Goal: Navigation & Orientation: Find specific page/section

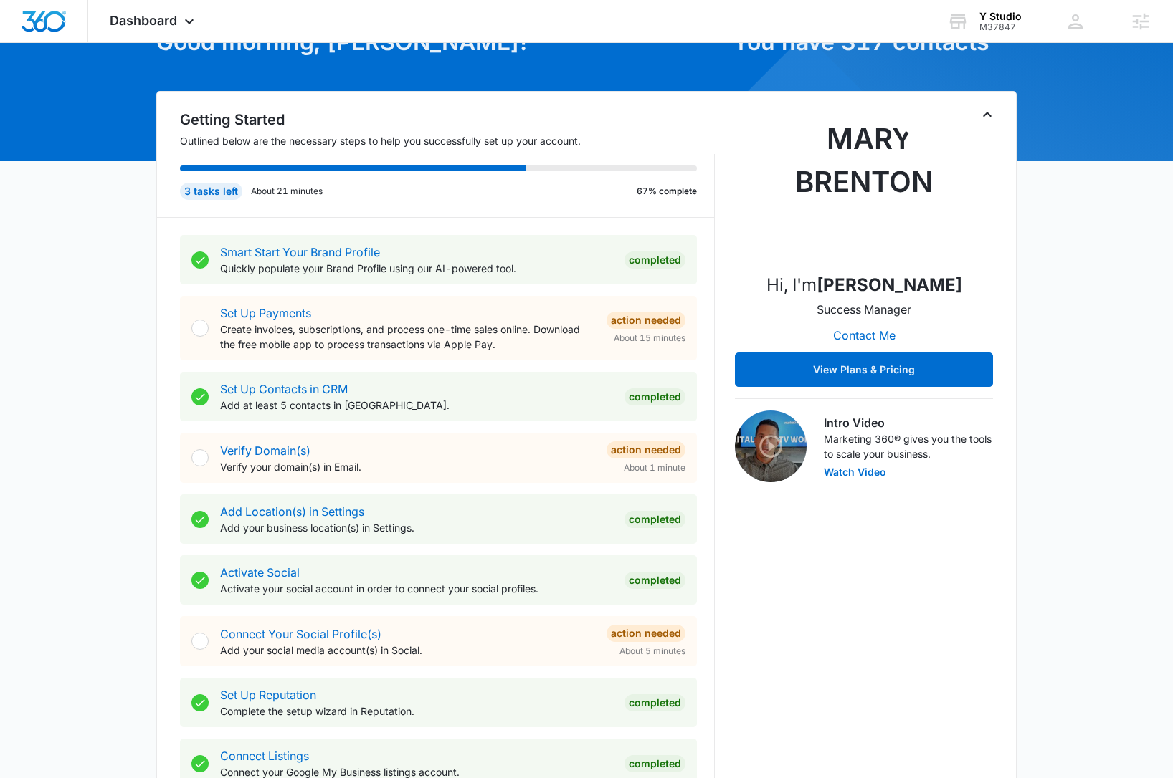
scroll to position [100, 0]
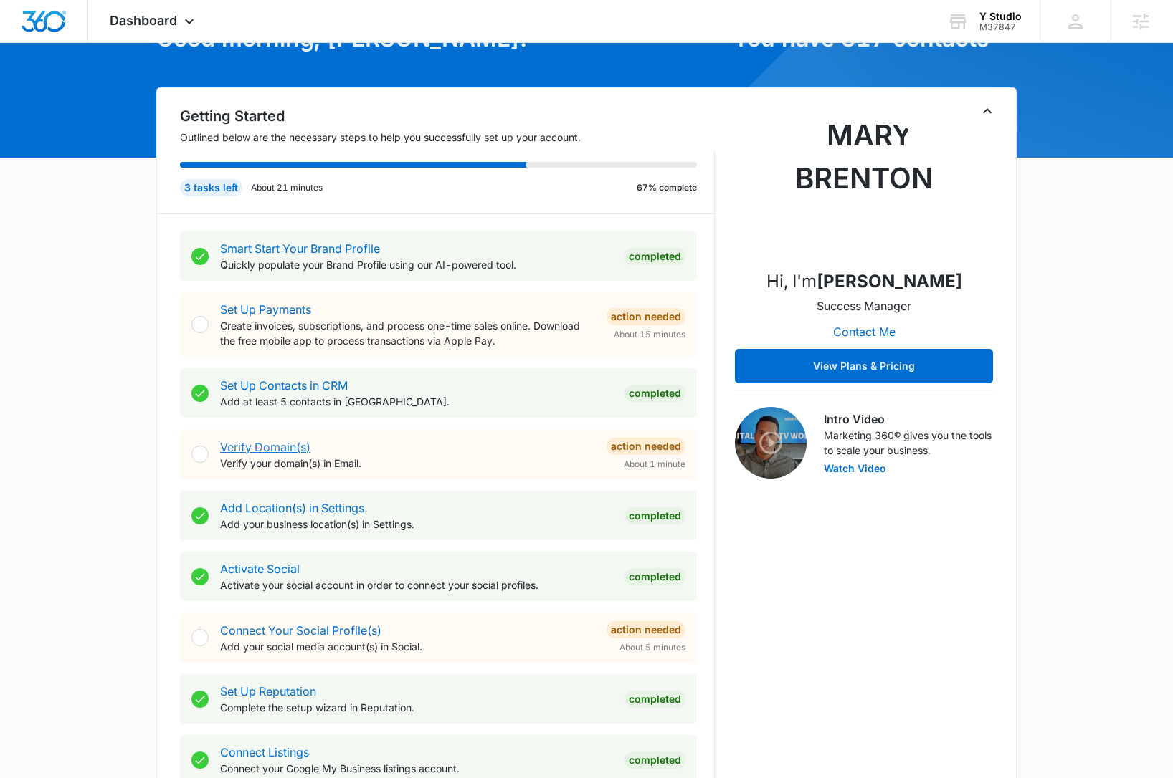
click at [303, 448] on link "Verify Domain(s)" at bounding box center [265, 447] width 90 height 14
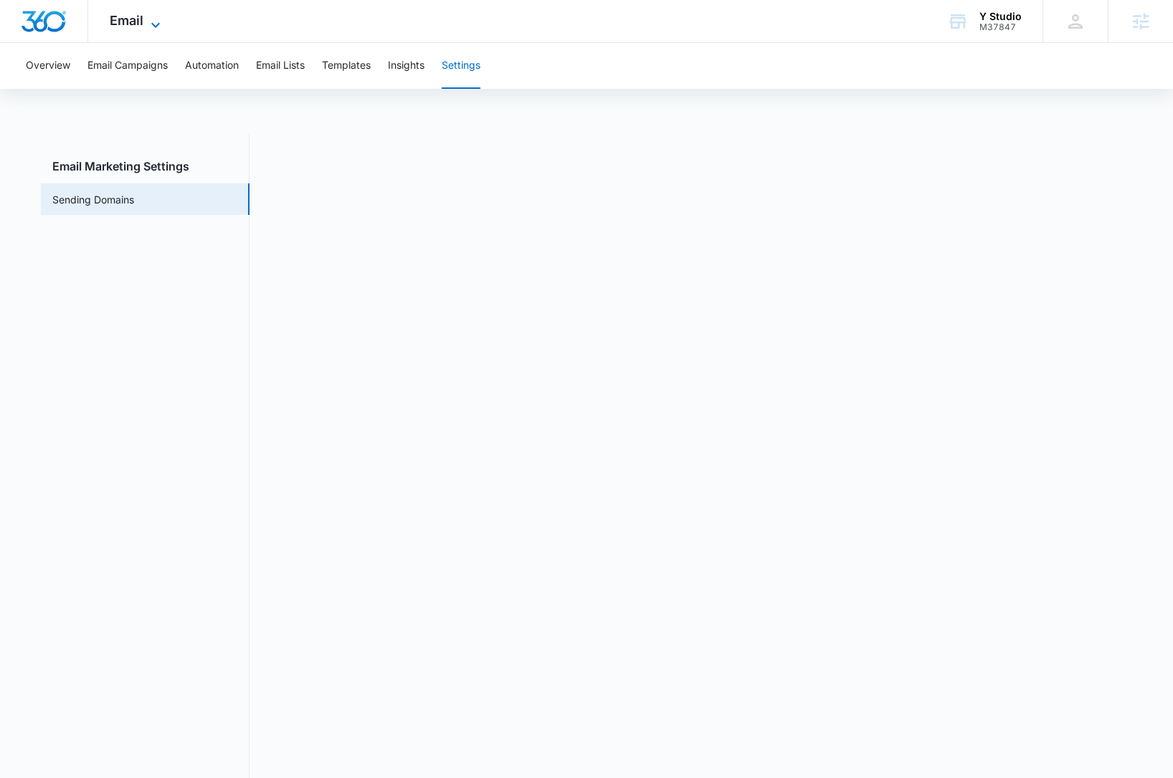
click at [138, 24] on span "Email" at bounding box center [127, 20] width 34 height 15
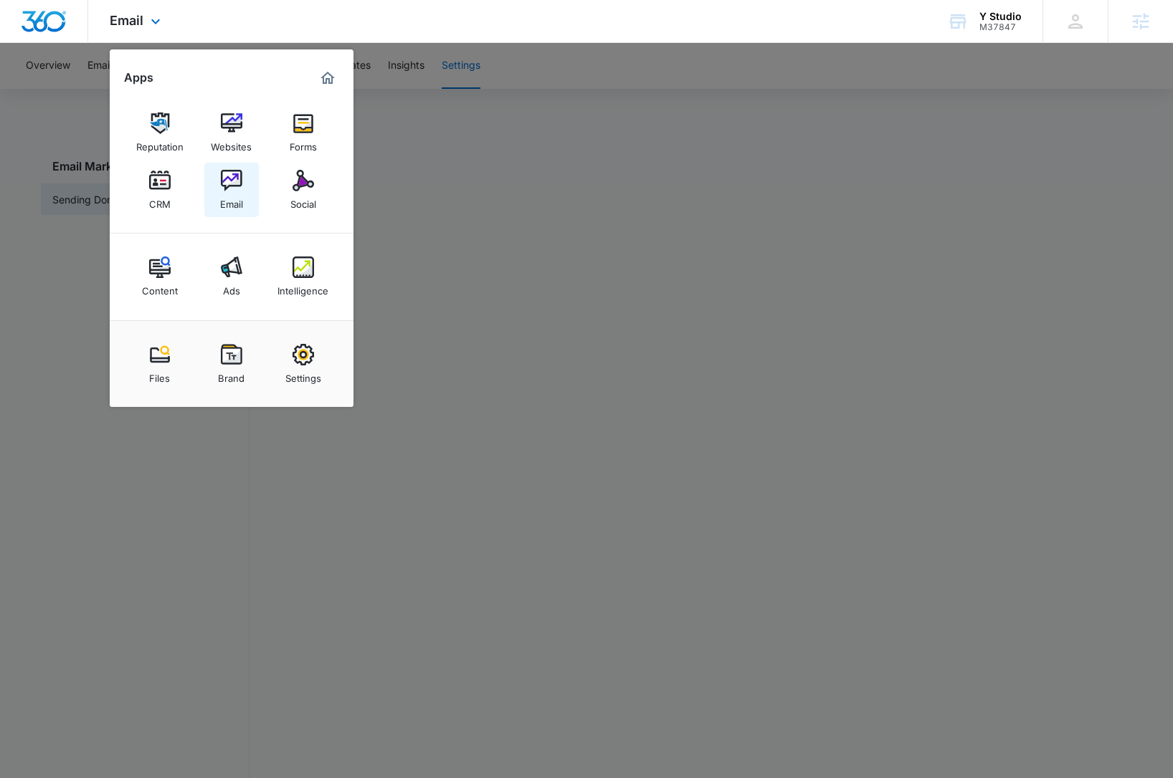
click at [228, 181] on img at bounding box center [232, 181] width 22 height 22
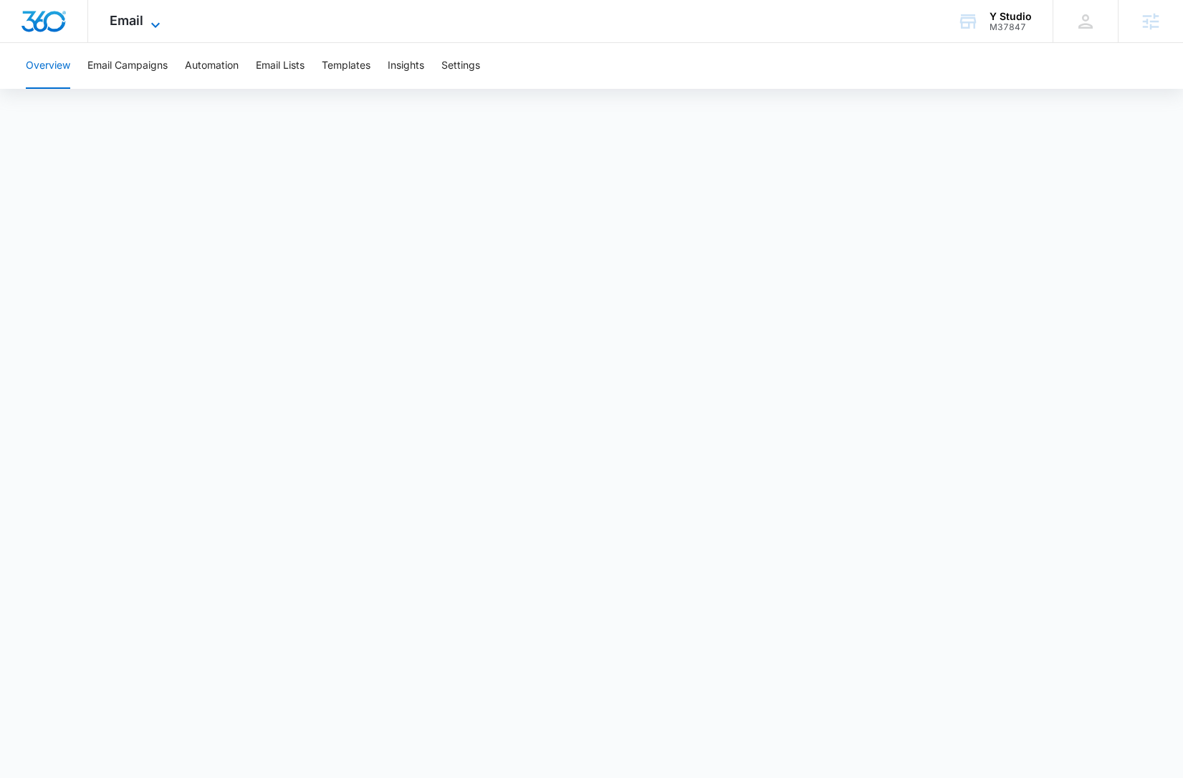
click at [124, 18] on span "Email" at bounding box center [127, 20] width 34 height 15
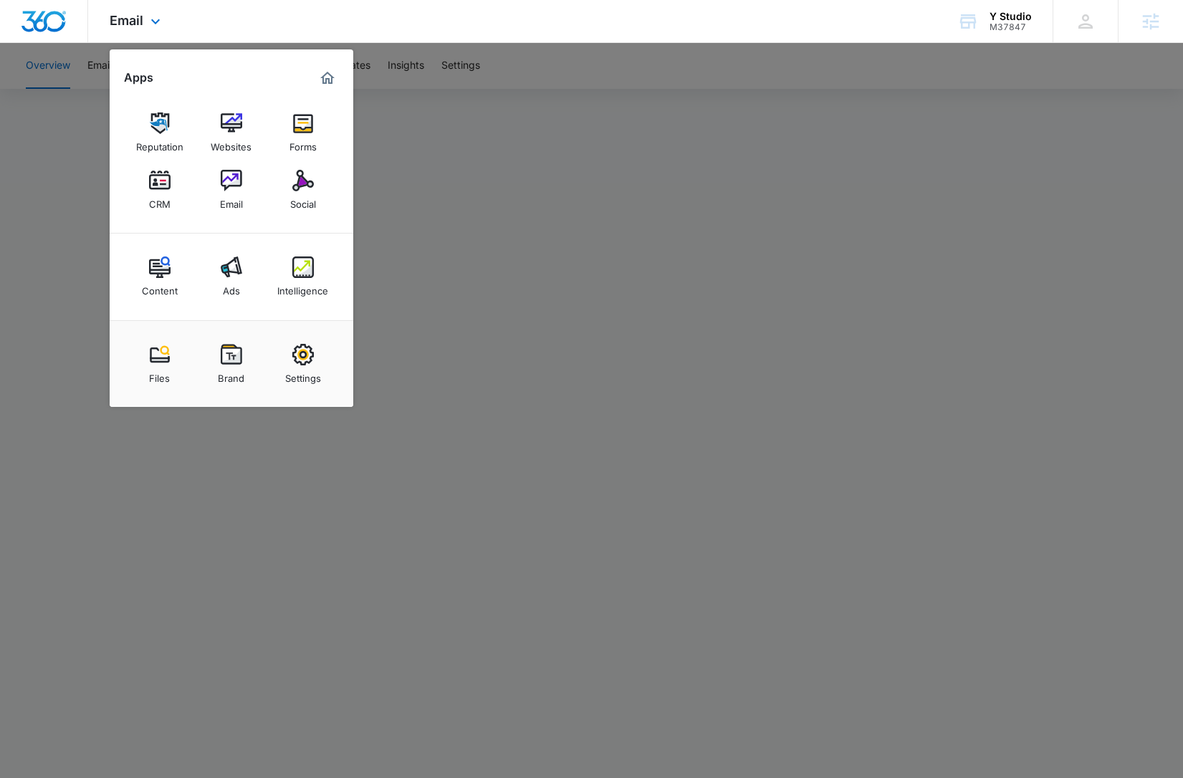
click at [49, 24] on img "Dashboard" at bounding box center [44, 22] width 46 height 22
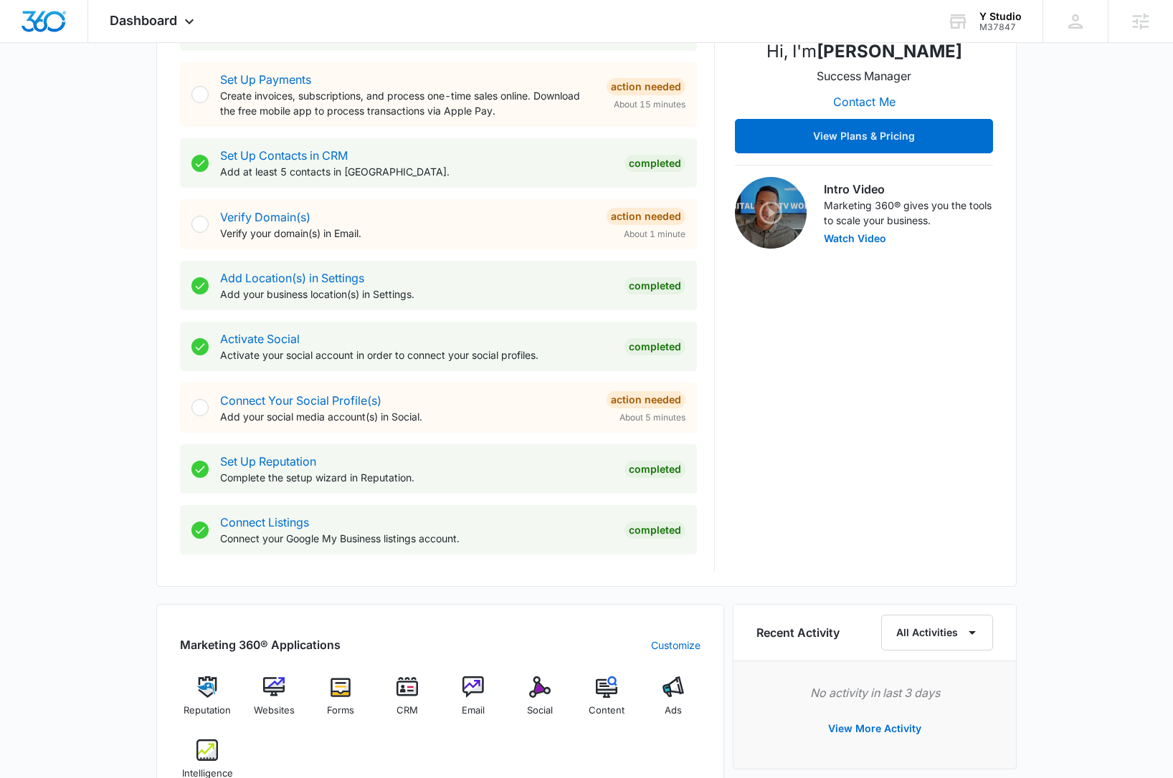
scroll to position [687, 0]
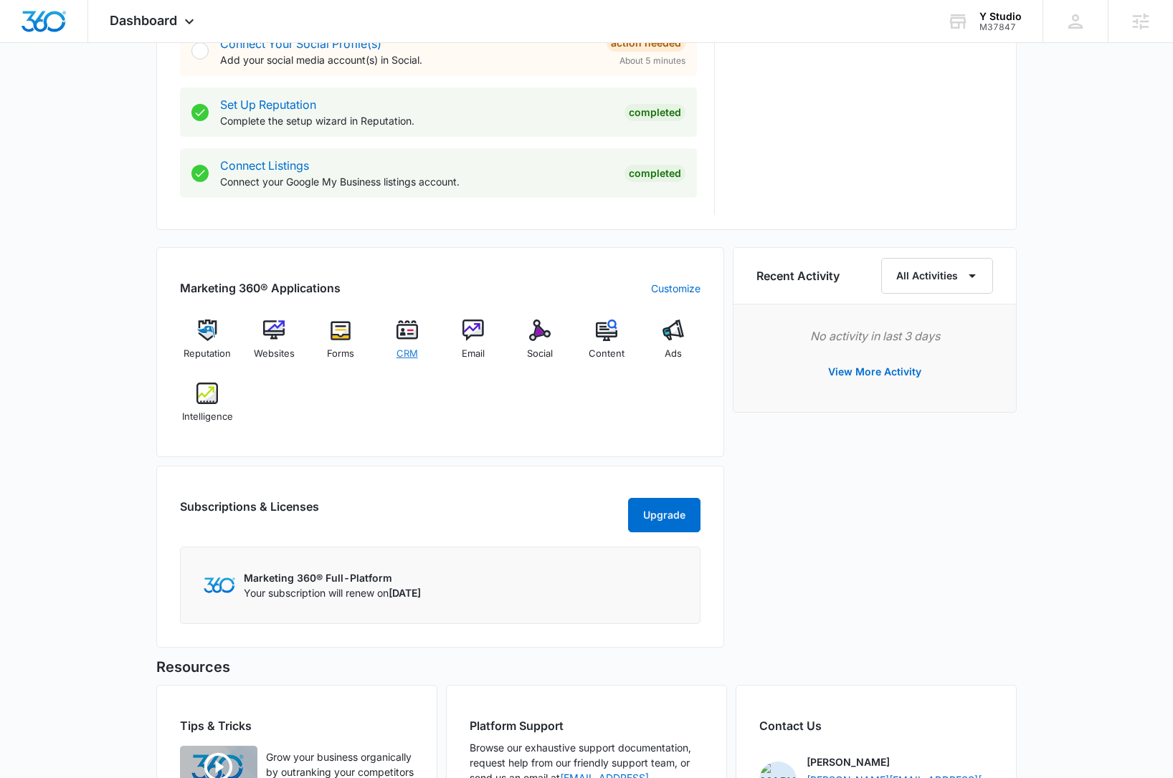
click at [409, 330] on img at bounding box center [407, 331] width 22 height 22
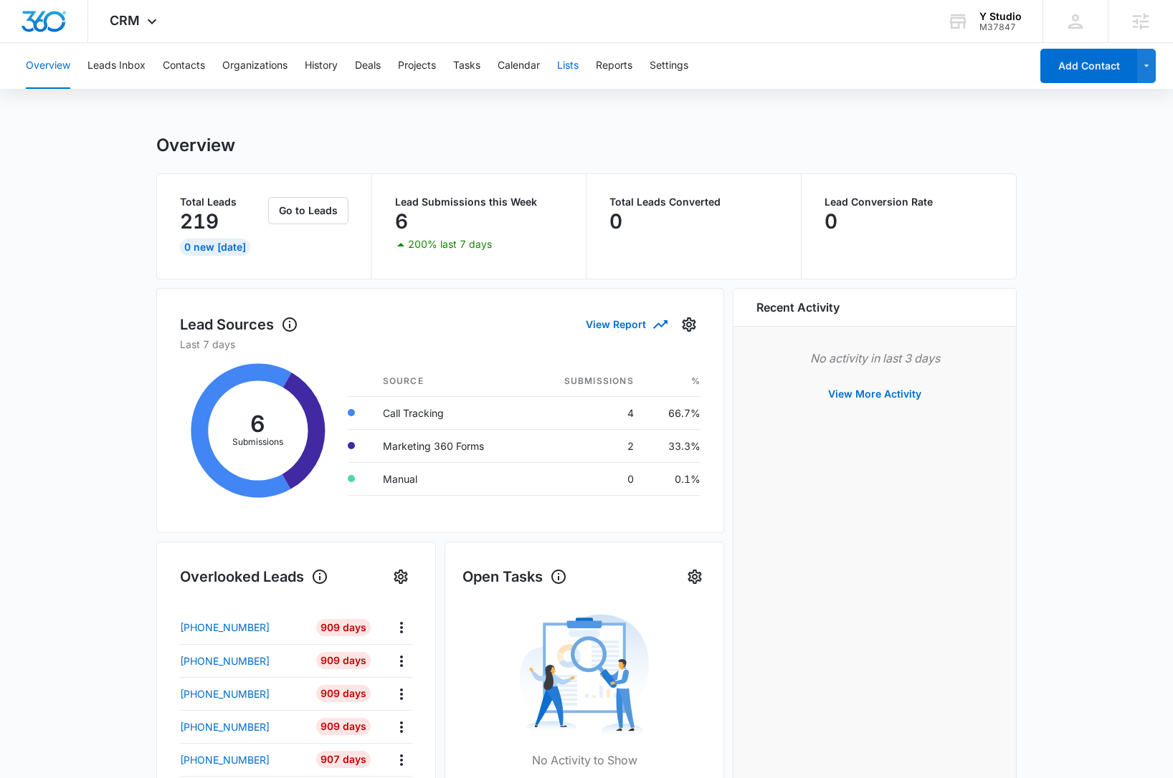
click at [572, 65] on button "Lists" at bounding box center [568, 66] width 22 height 46
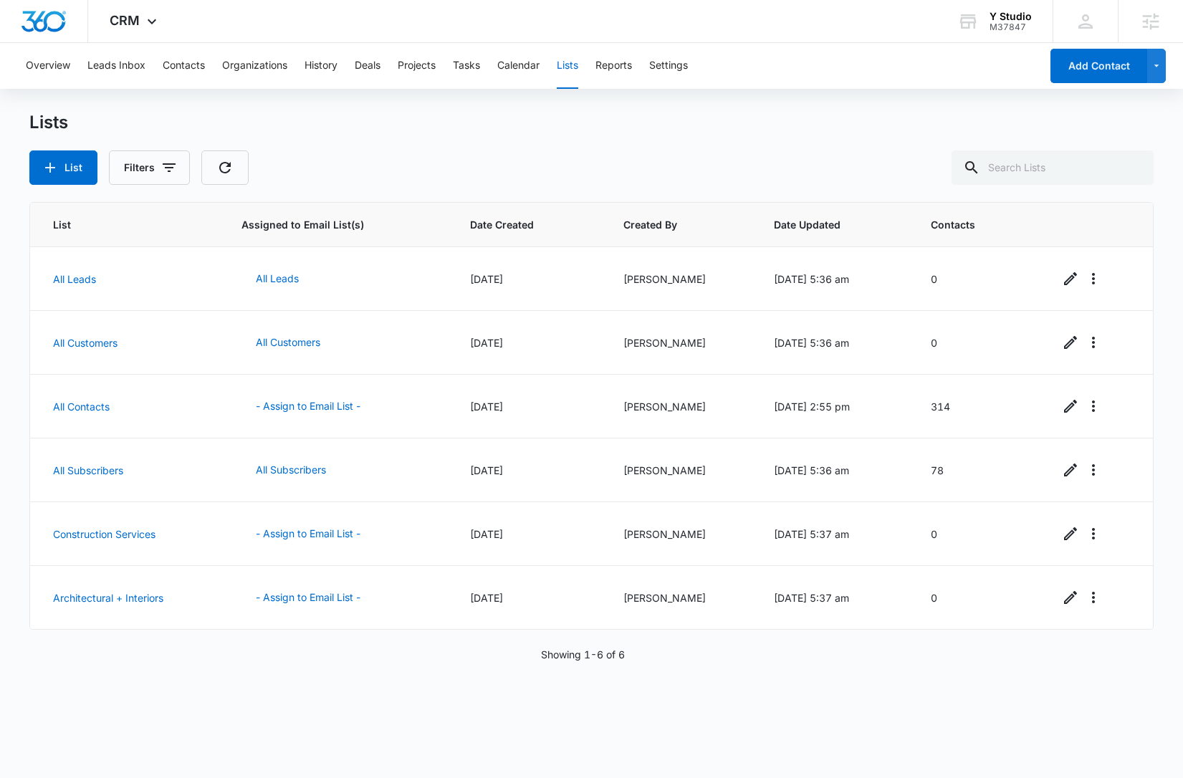
click at [687, 138] on div "Lists List Filters" at bounding box center [591, 148] width 1124 height 73
click at [59, 27] on img "Dashboard" at bounding box center [44, 22] width 46 height 22
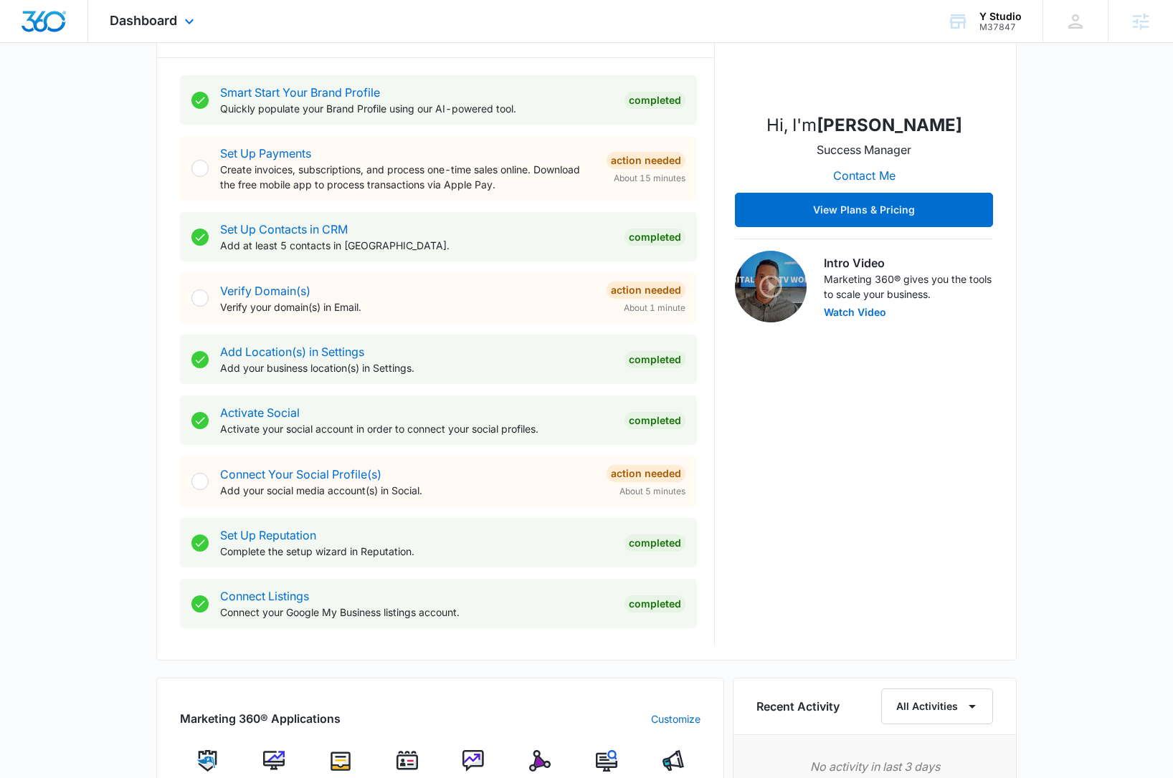
scroll to position [239, 0]
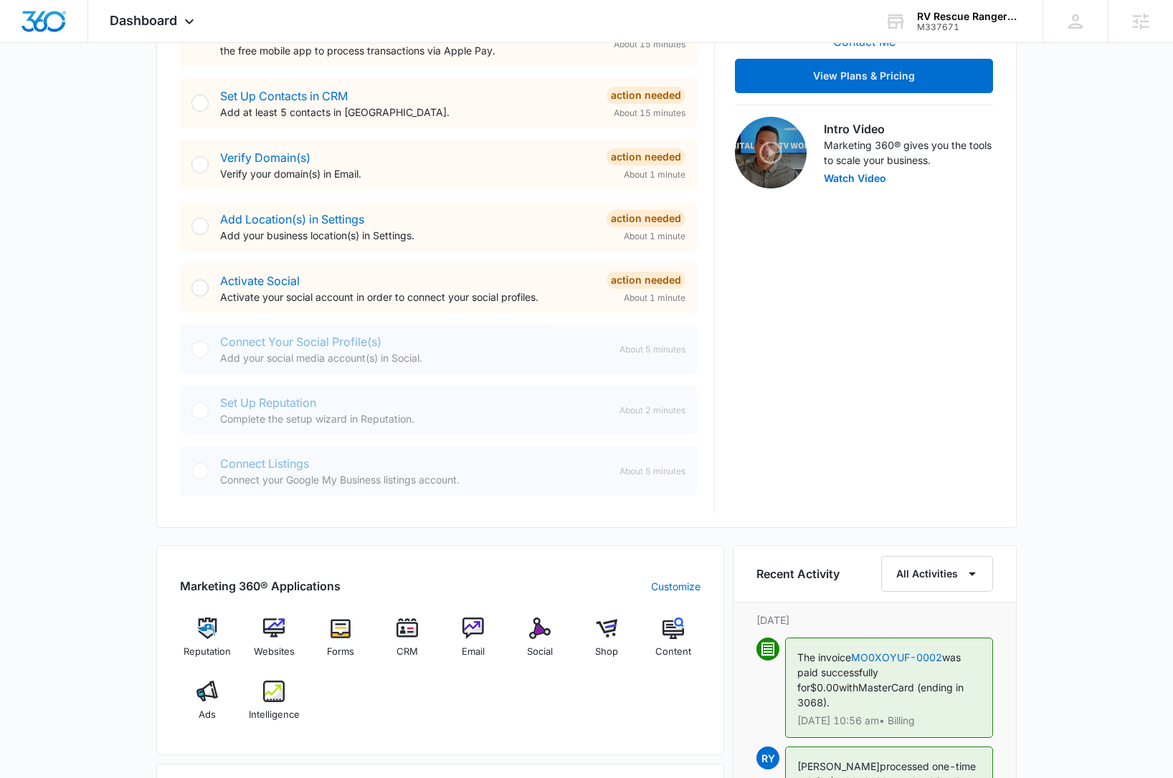
scroll to position [290, 0]
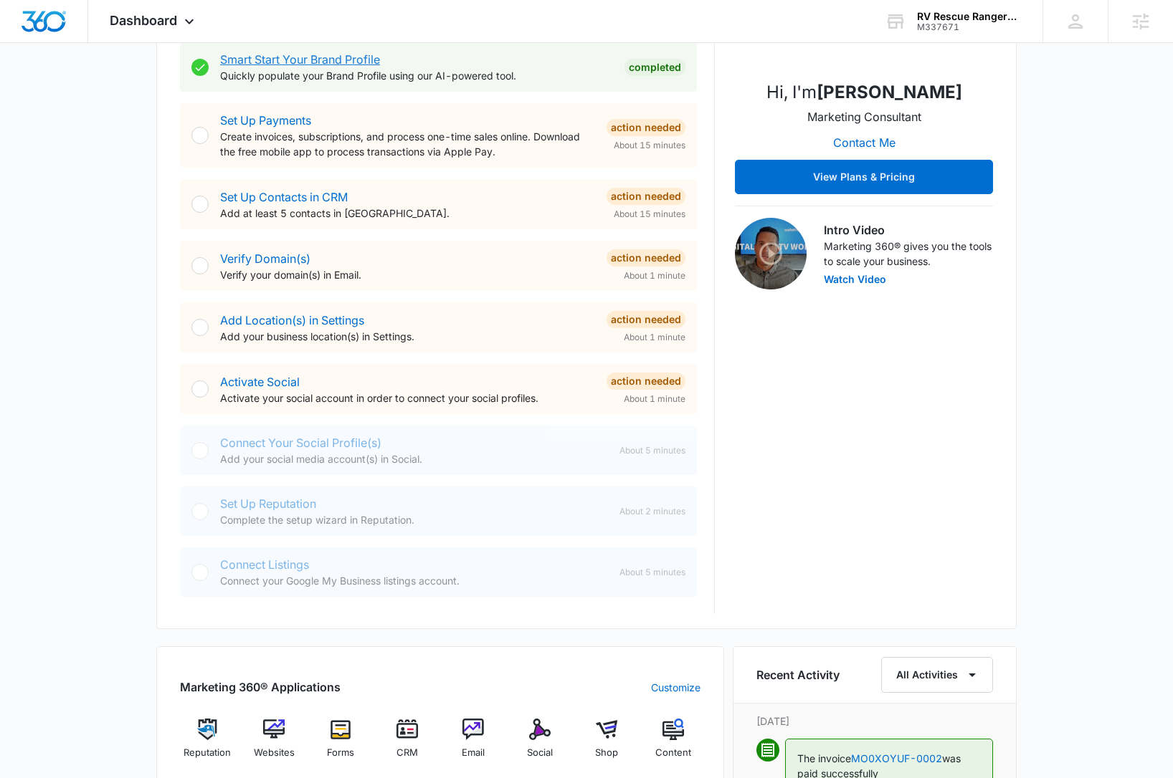
click at [315, 59] on link "Smart Start Your Brand Profile" at bounding box center [300, 59] width 160 height 14
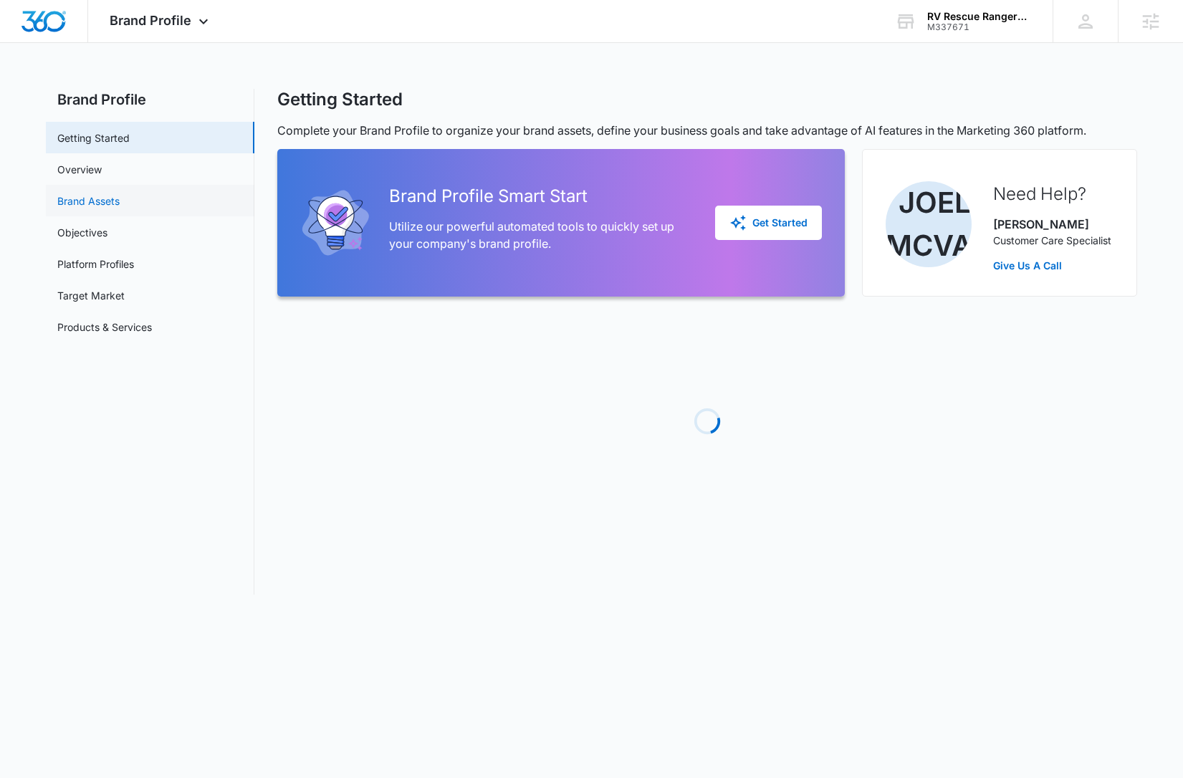
click at [120, 209] on link "Brand Assets" at bounding box center [88, 201] width 62 height 15
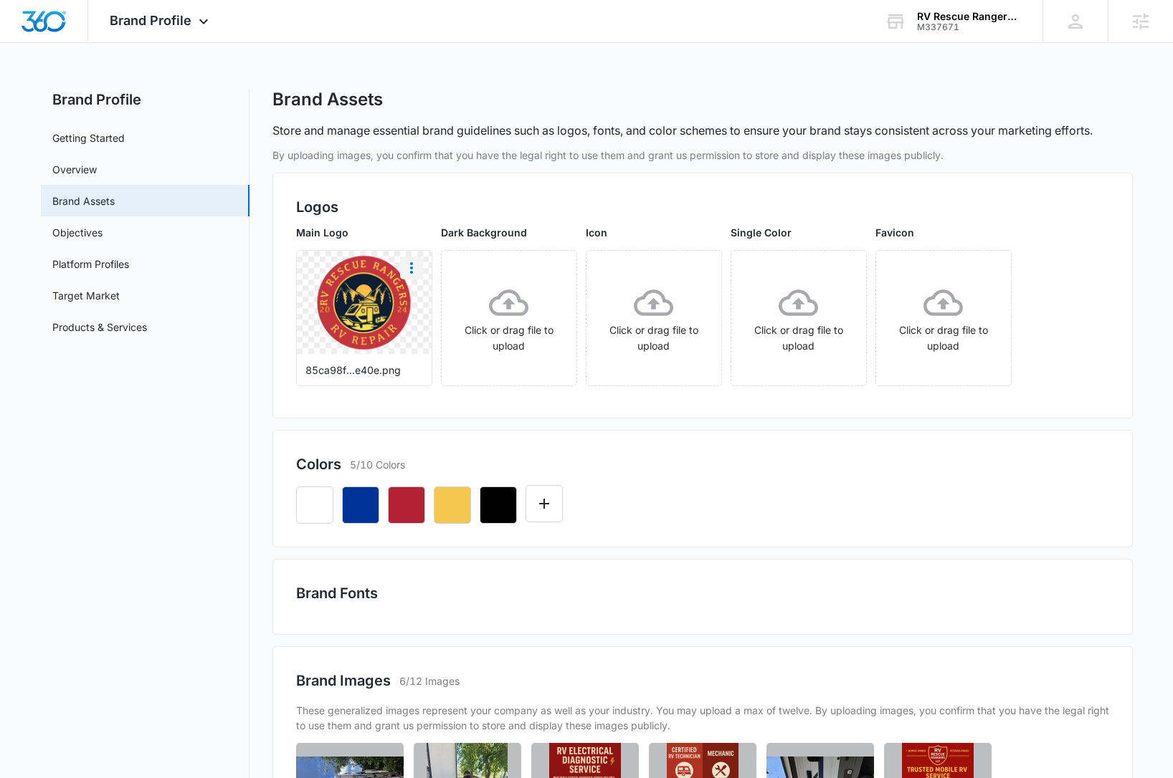
click at [413, 264] on icon "More" at bounding box center [411, 267] width 17 height 17
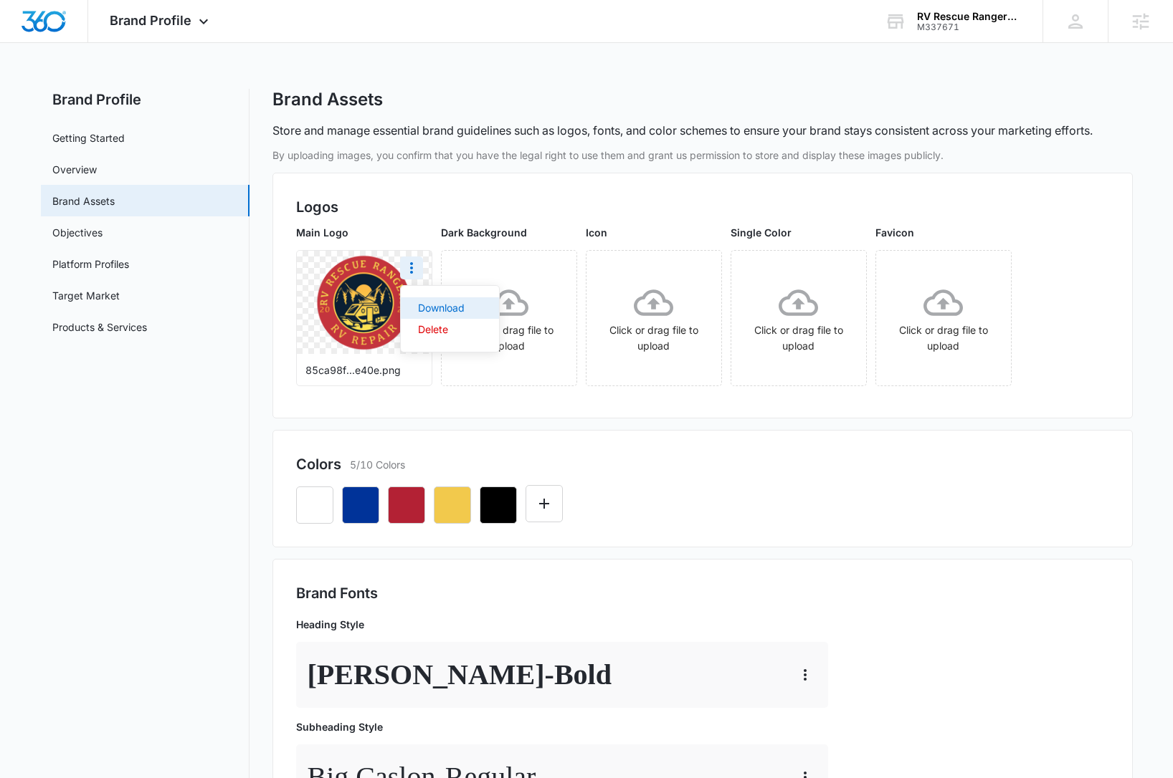
click at [442, 304] on div "Download" at bounding box center [441, 308] width 47 height 10
click at [17, 25] on div at bounding box center [44, 21] width 88 height 42
click at [41, 21] on img "Dashboard" at bounding box center [44, 22] width 46 height 22
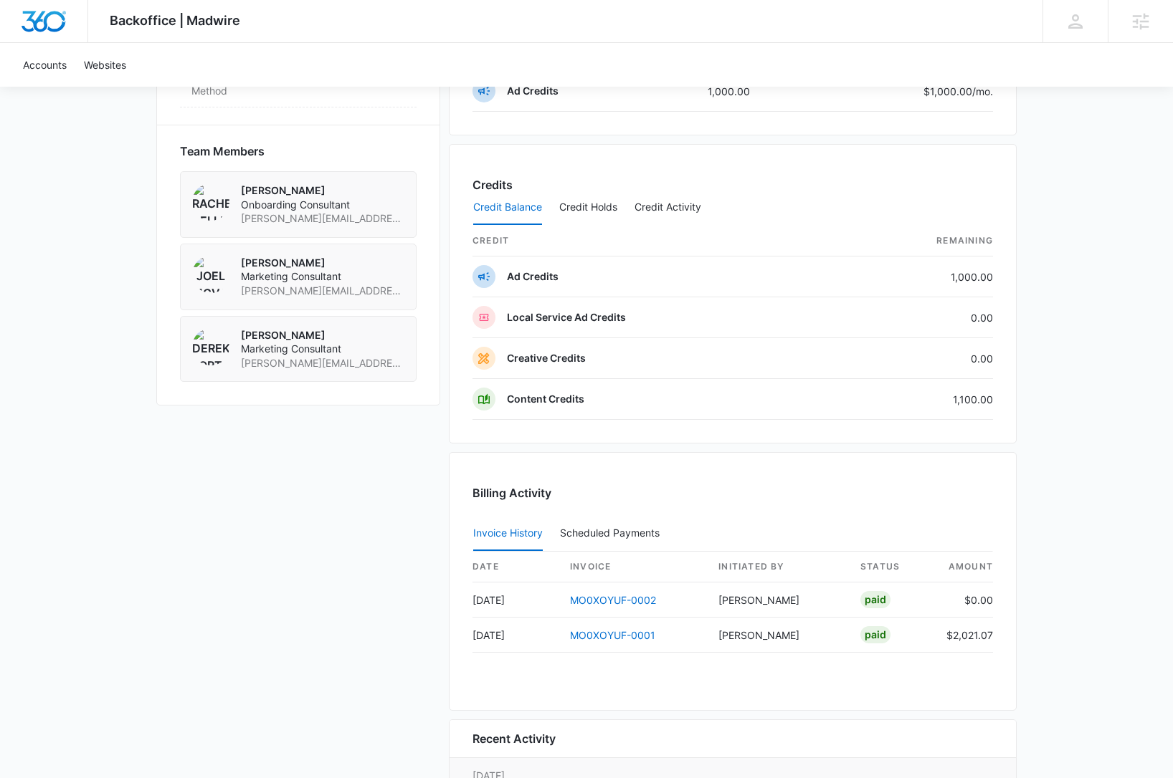
scroll to position [995, 0]
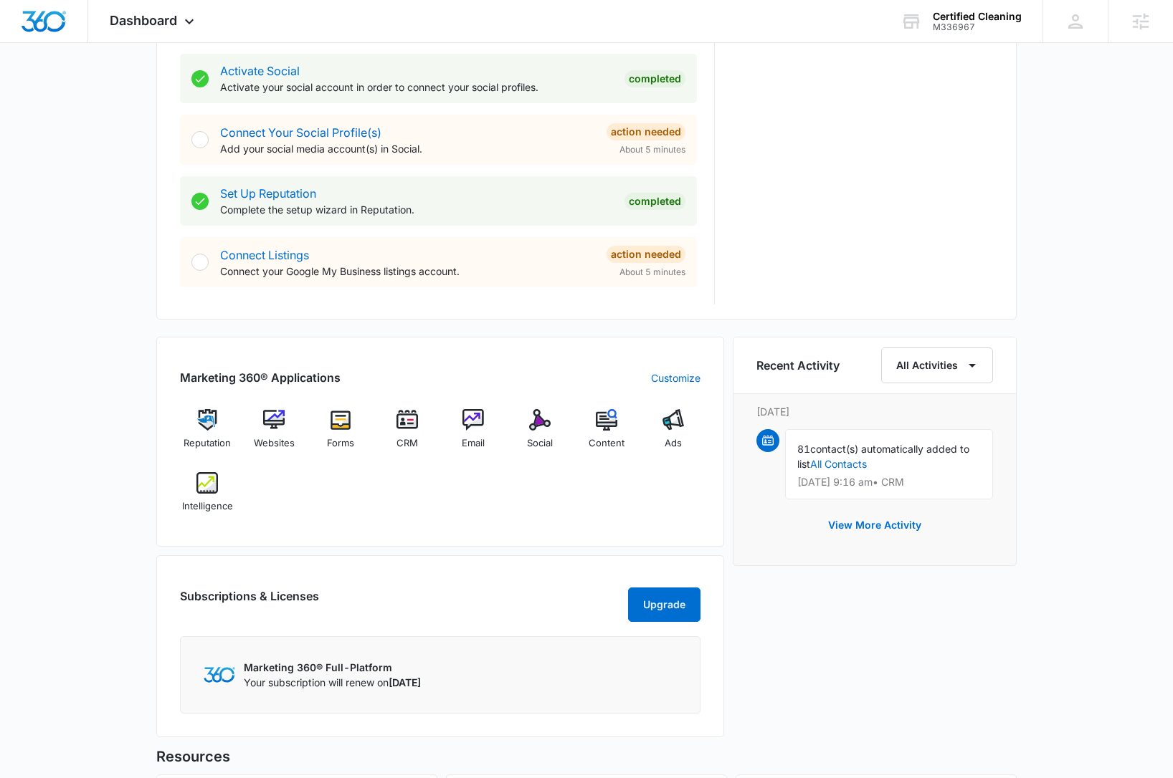
scroll to position [602, 0]
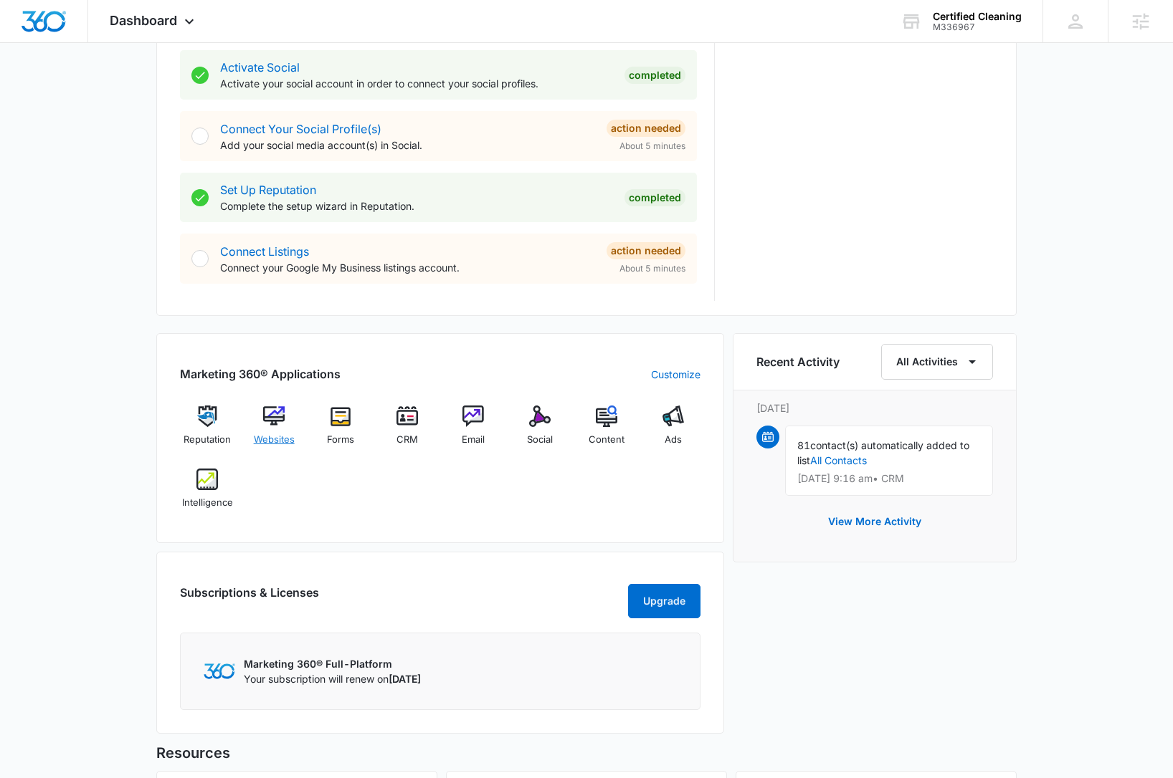
click at [282, 424] on img at bounding box center [274, 417] width 22 height 22
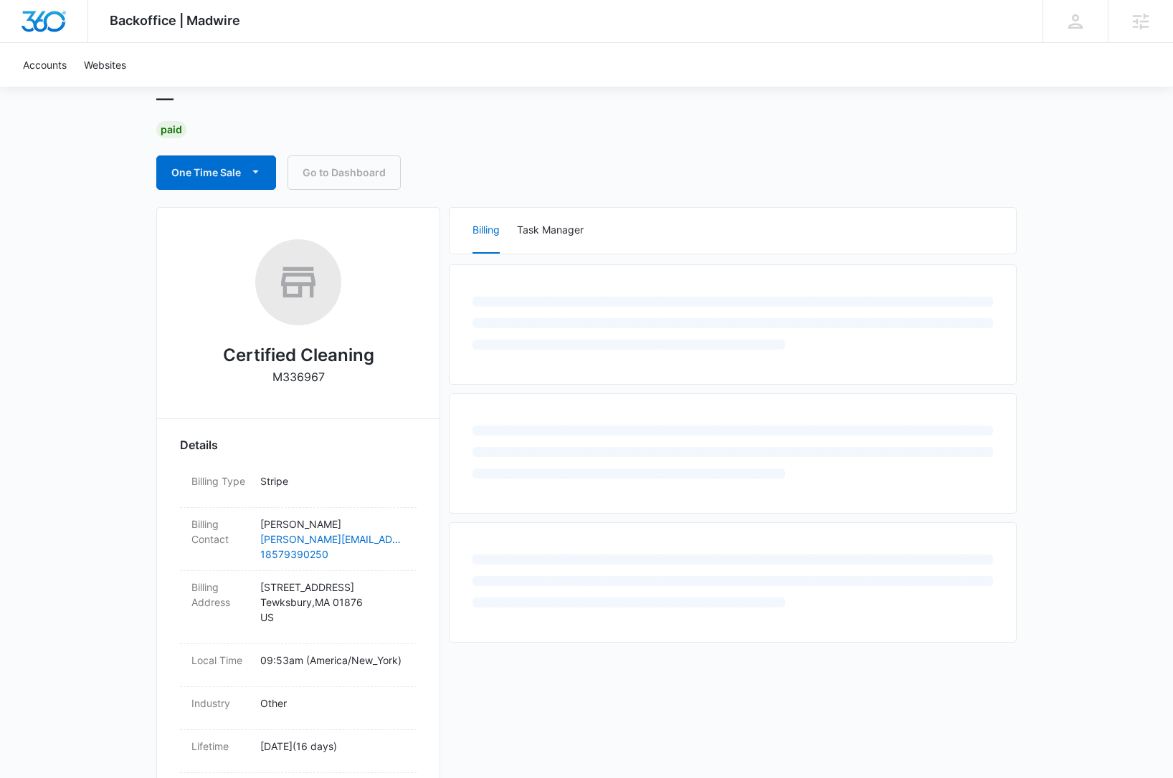
scroll to position [455, 0]
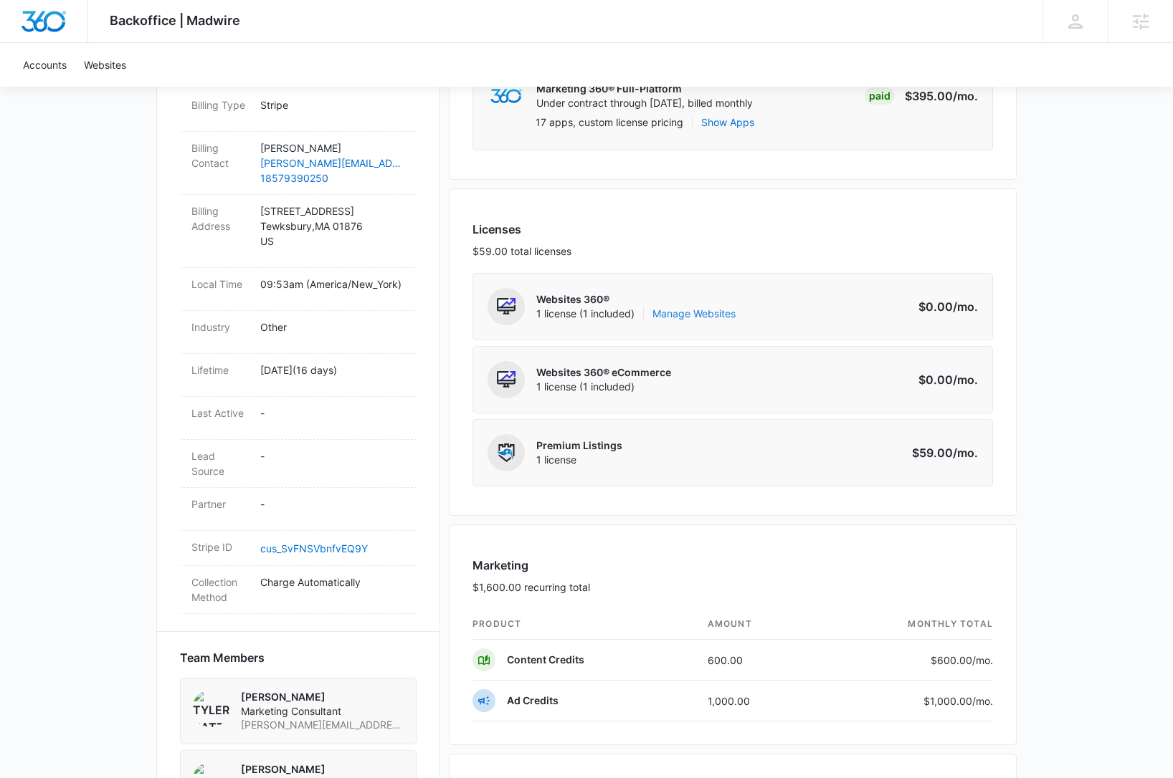
click at [680, 316] on link "Manage Websites" at bounding box center [693, 314] width 83 height 14
